Goal: Find specific page/section: Find specific page/section

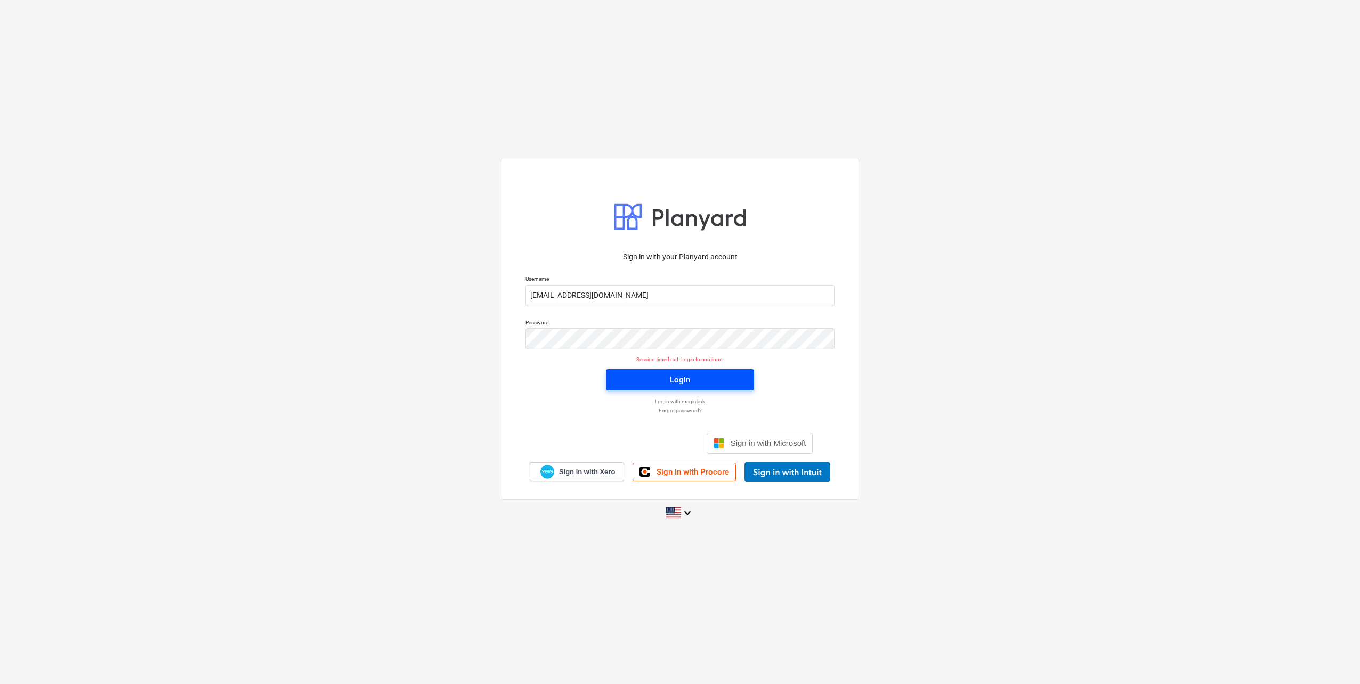
click at [688, 384] on div "Login" at bounding box center [680, 380] width 20 height 14
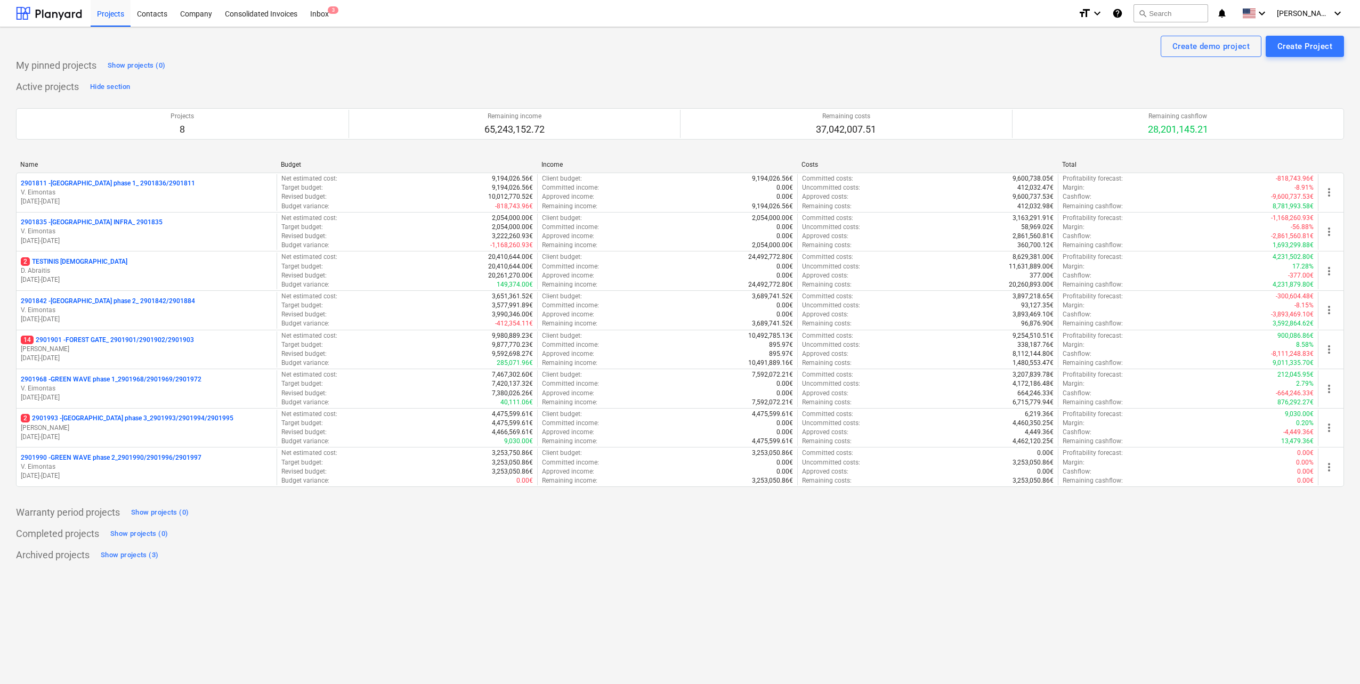
click at [342, 561] on div "Archived projects Show projects (3)" at bounding box center [680, 555] width 1328 height 17
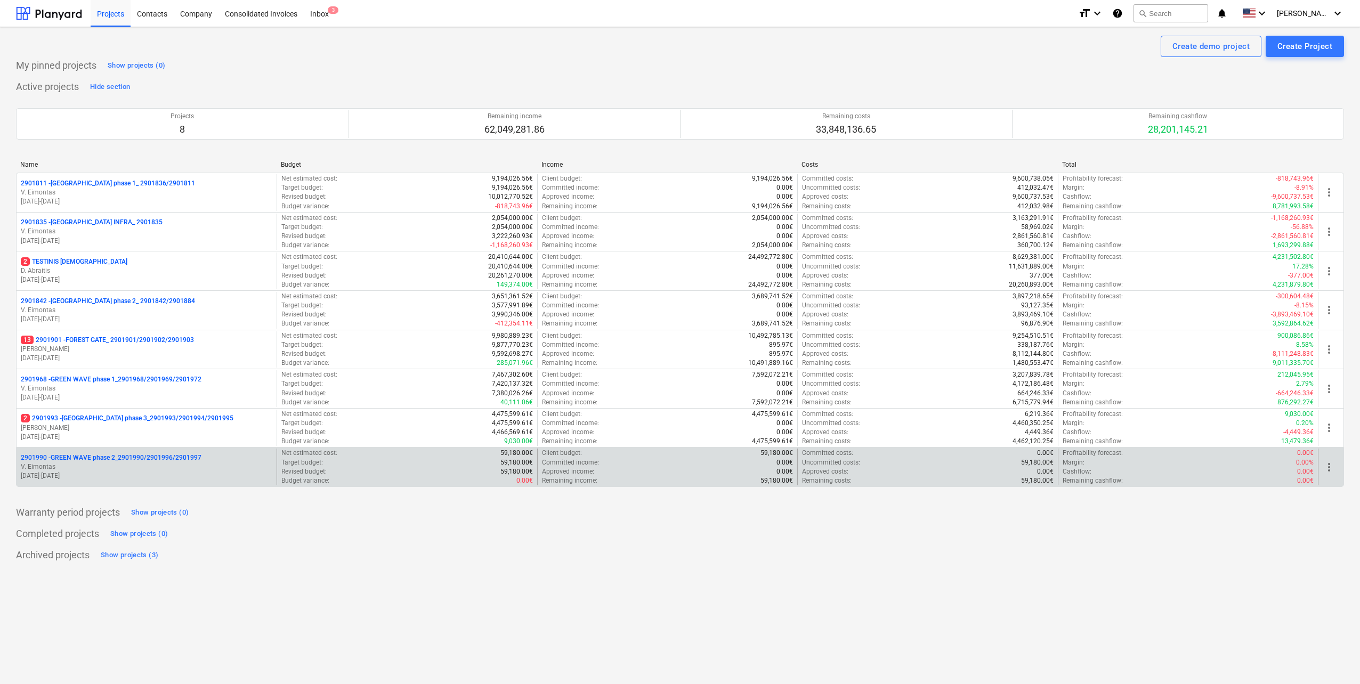
click at [223, 467] on p "V. Eimontas" at bounding box center [147, 467] width 252 height 9
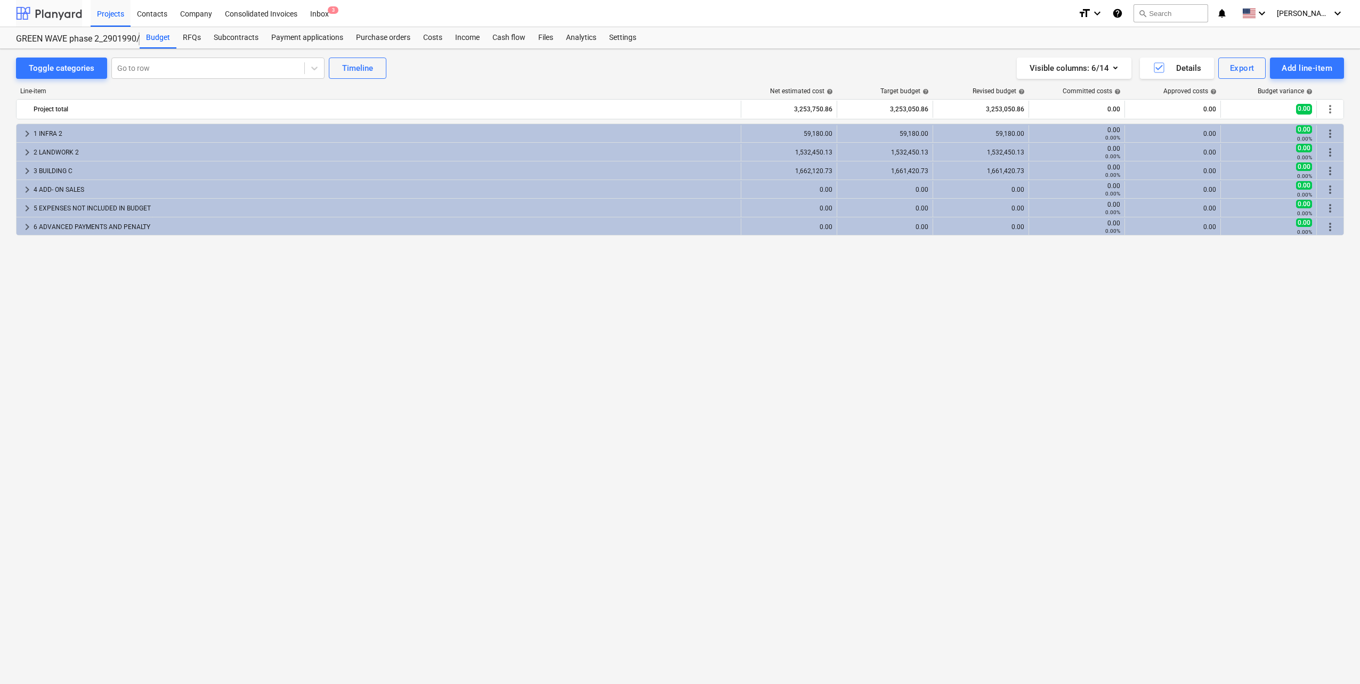
click at [50, 19] on div at bounding box center [49, 13] width 66 height 27
